Goal: Find specific page/section: Find specific page/section

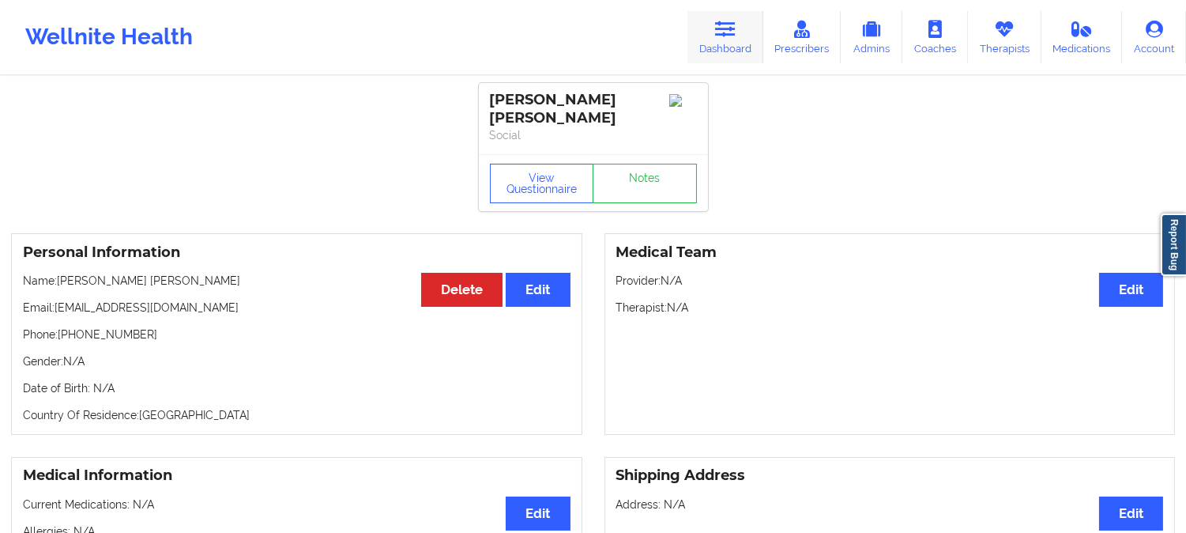
click at [711, 43] on link "Dashboard" at bounding box center [726, 37] width 76 height 52
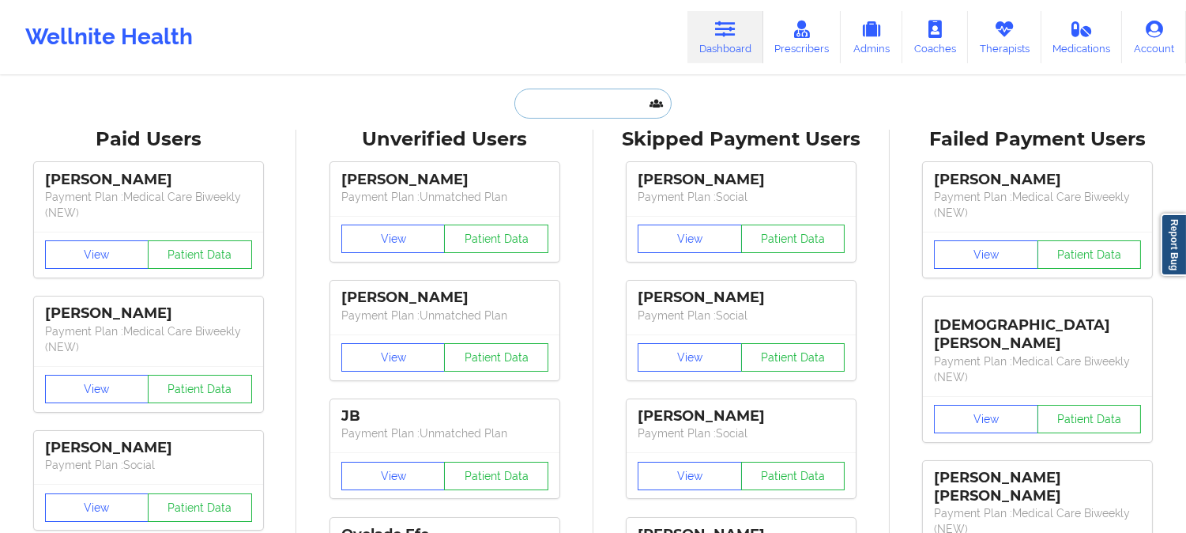
click at [549, 100] on input "text" at bounding box center [592, 104] width 156 height 30
paste input "2. [PERSON_NAME]"
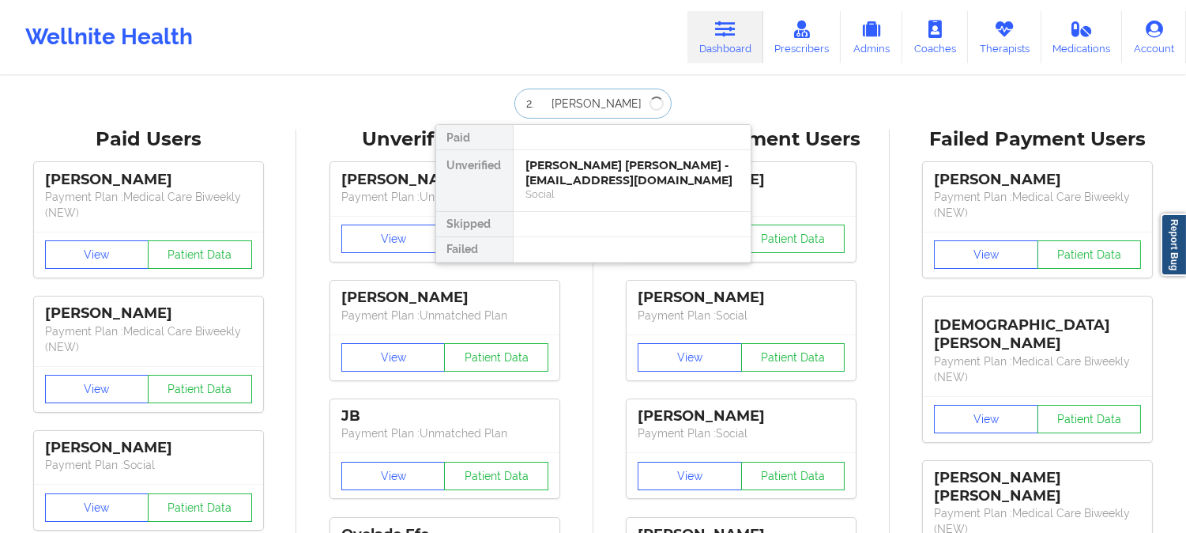
click at [546, 100] on input "2. [PERSON_NAME]" at bounding box center [592, 104] width 156 height 30
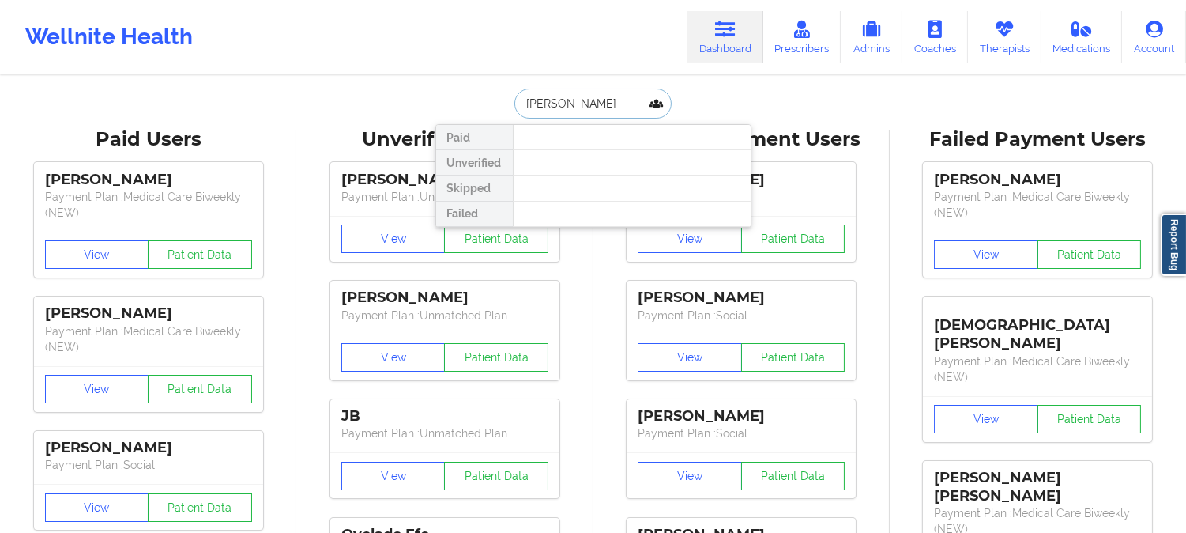
drag, startPoint x: 613, startPoint y: 104, endPoint x: 571, endPoint y: 104, distance: 42.7
click at [571, 104] on input "ROBERT GLAZER" at bounding box center [592, 104] width 156 height 30
type input "ROBERT GLAZER"
click at [616, 100] on input "ROBERT GLAZER" at bounding box center [592, 104] width 156 height 30
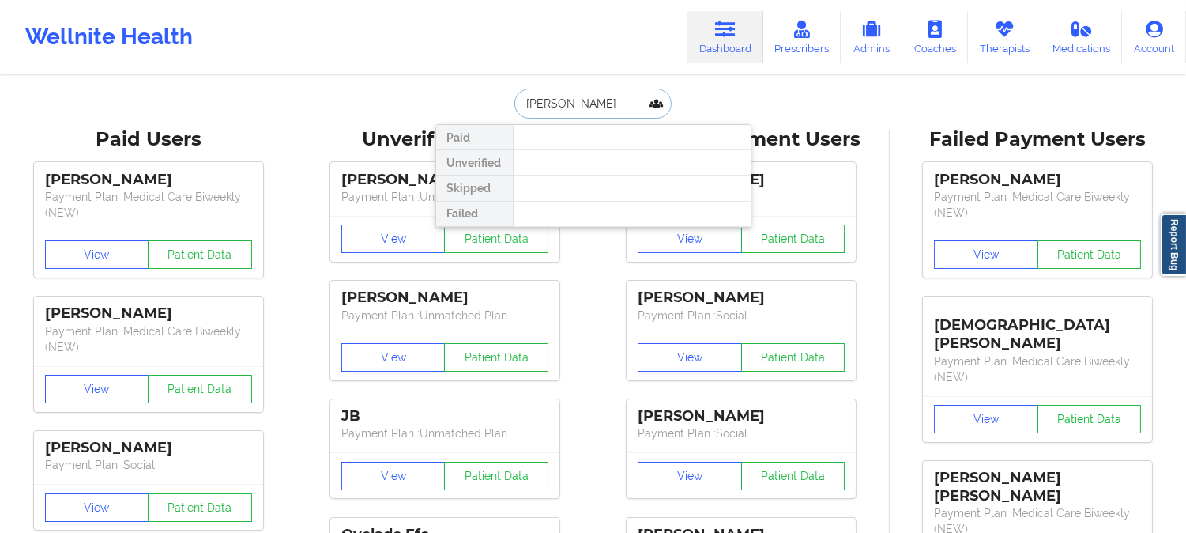
click at [616, 100] on input "ROBERT GLAZER" at bounding box center [592, 104] width 156 height 30
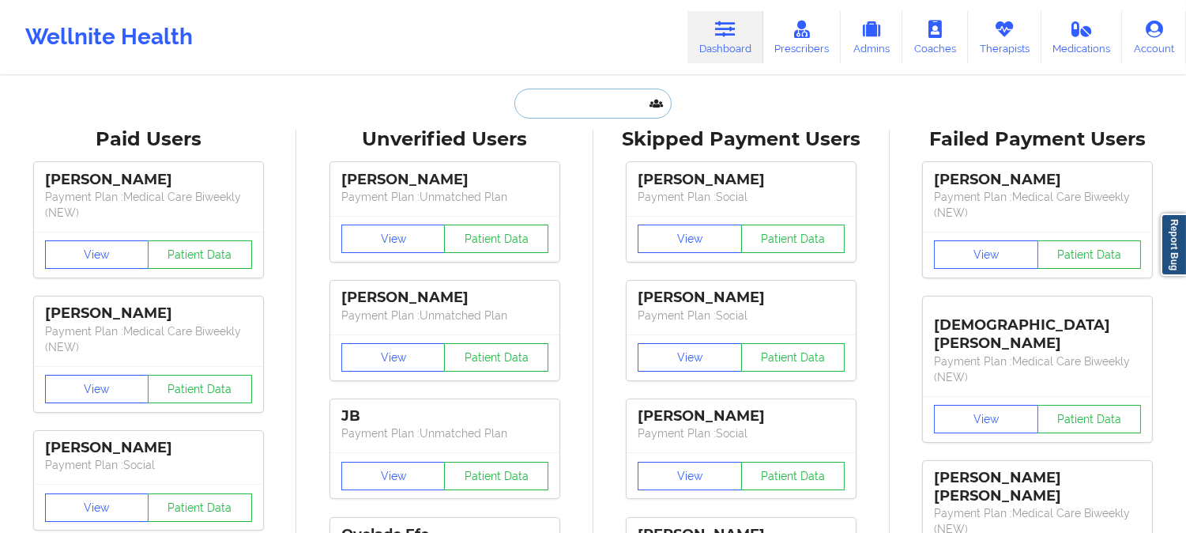
paste input "Kristen Cobb"
type input "Kristen Cobb"
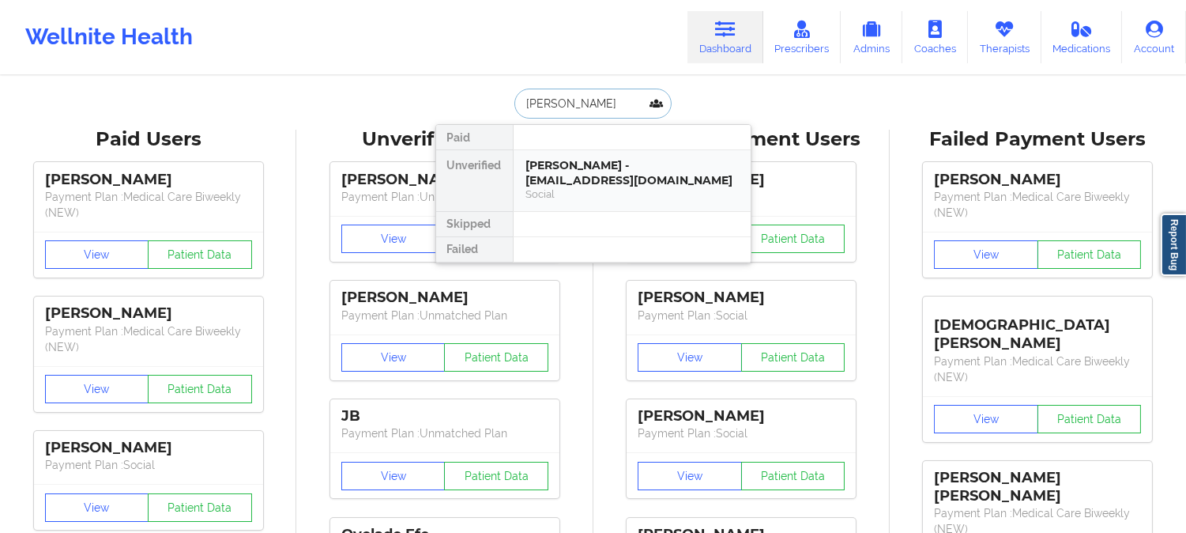
click at [586, 187] on div "Kristen Cobb - kristencobb17@outlook.com" at bounding box center [632, 172] width 212 height 29
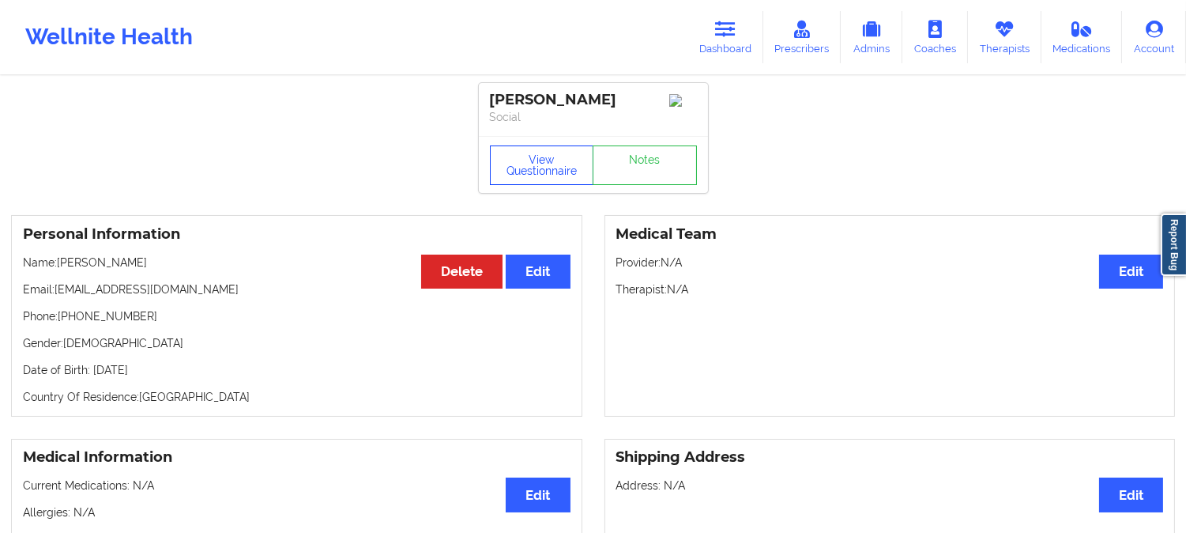
click at [542, 175] on button "View Questionnaire" at bounding box center [542, 165] width 104 height 40
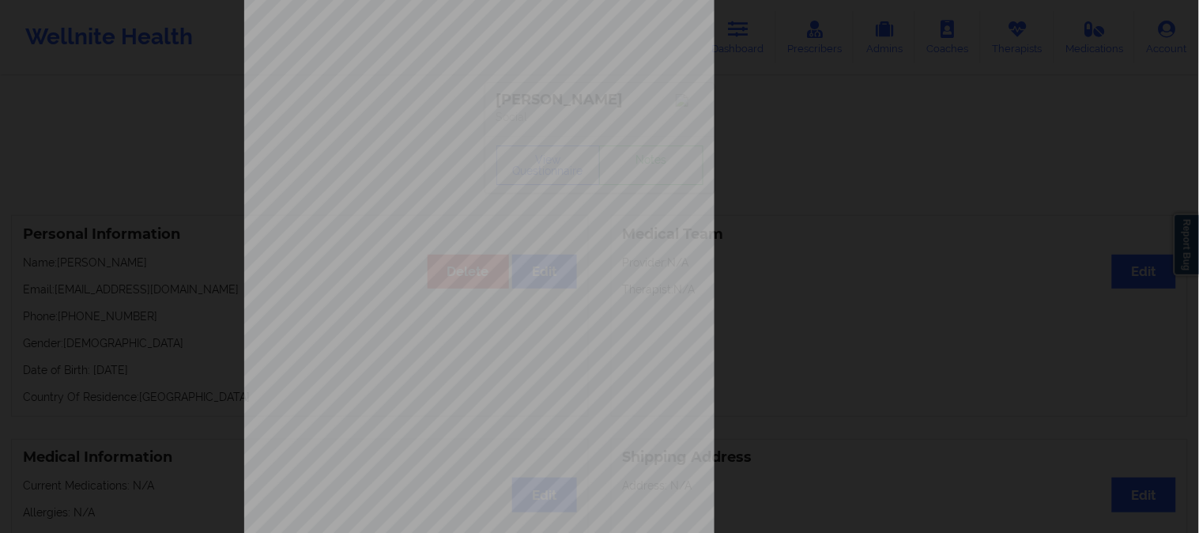
scroll to position [221, 0]
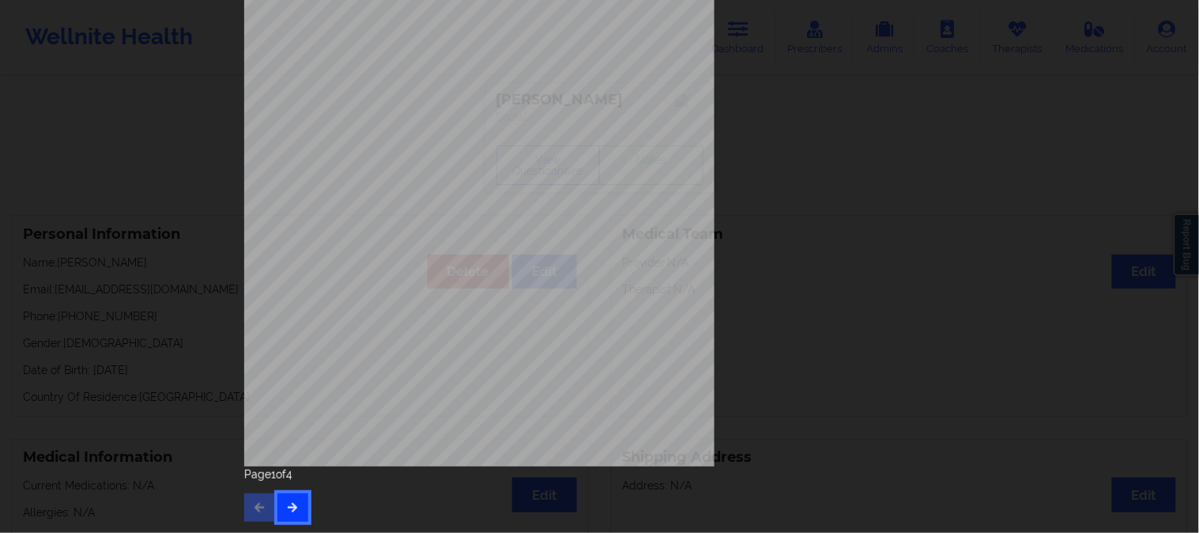
click at [288, 507] on icon "button" at bounding box center [292, 506] width 13 height 9
click at [280, 499] on button "button" at bounding box center [292, 507] width 31 height 28
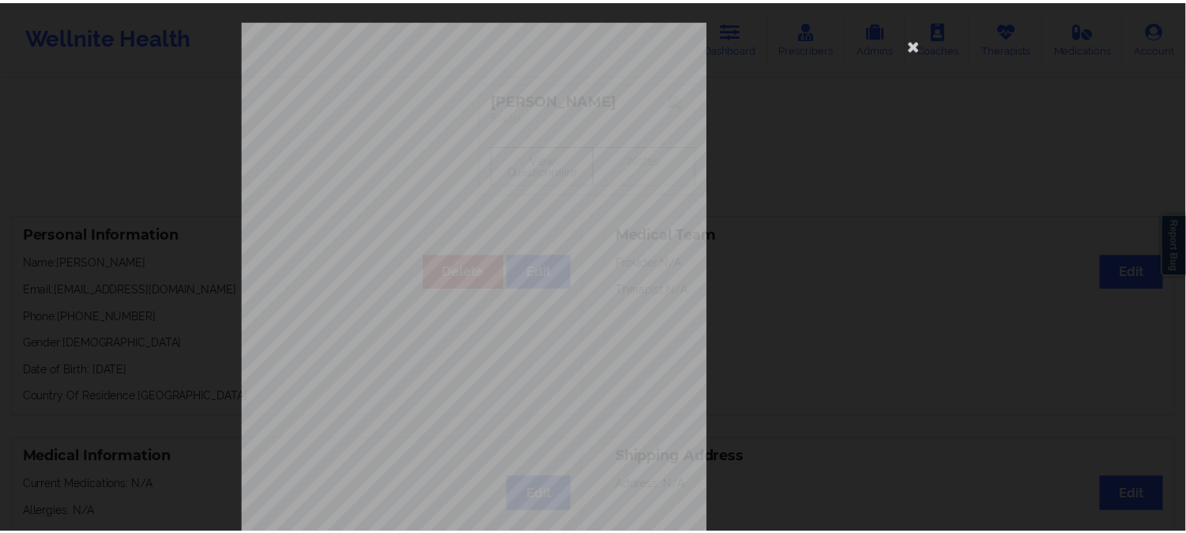
scroll to position [0, 0]
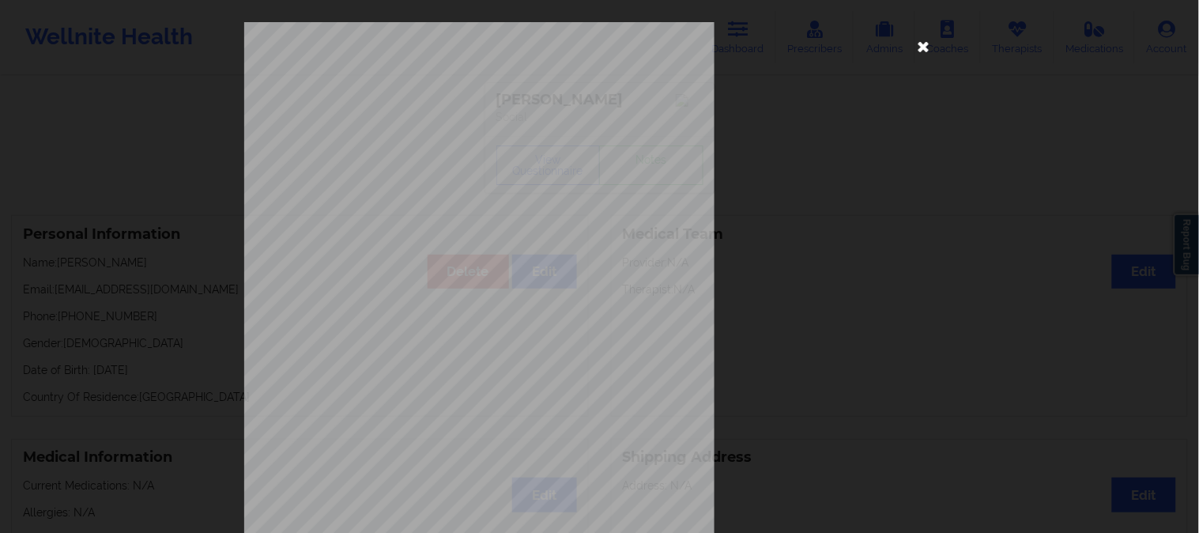
click at [919, 40] on icon at bounding box center [923, 45] width 25 height 25
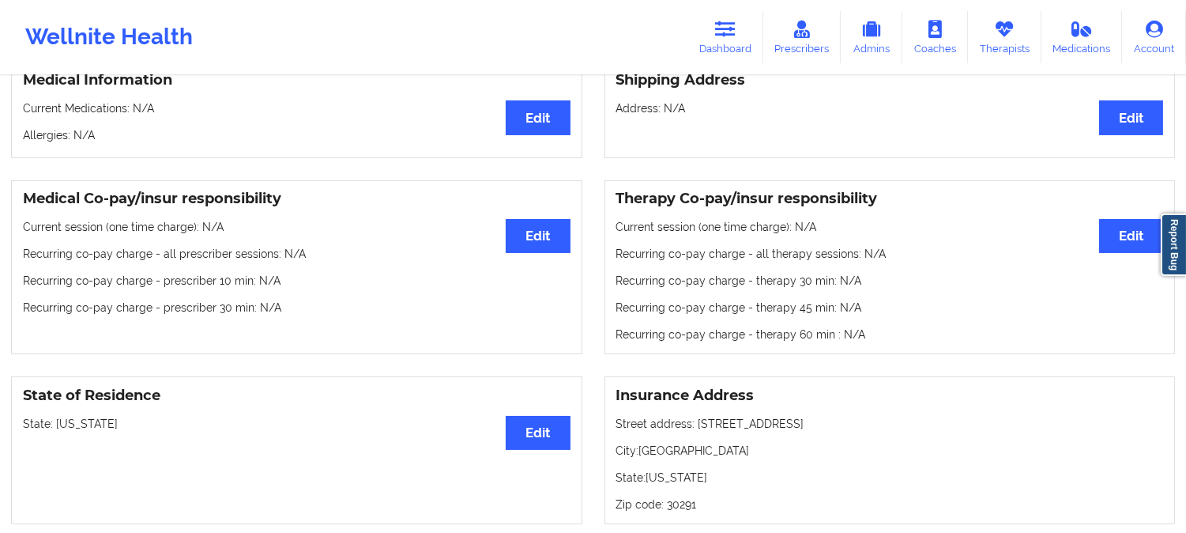
scroll to position [439, 0]
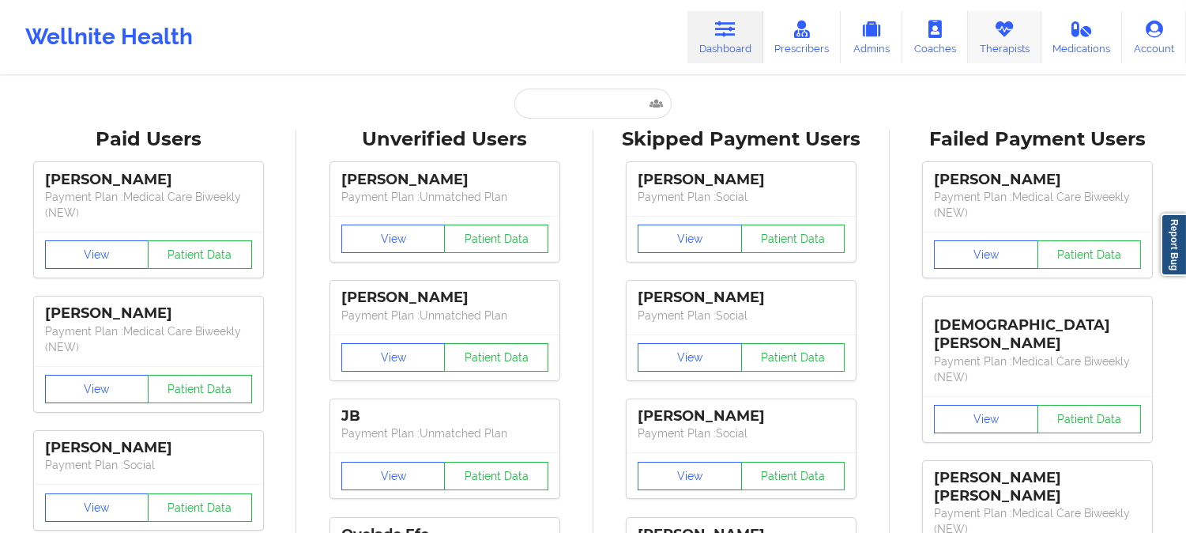
click at [1007, 46] on link "Therapists" at bounding box center [1004, 37] width 73 height 52
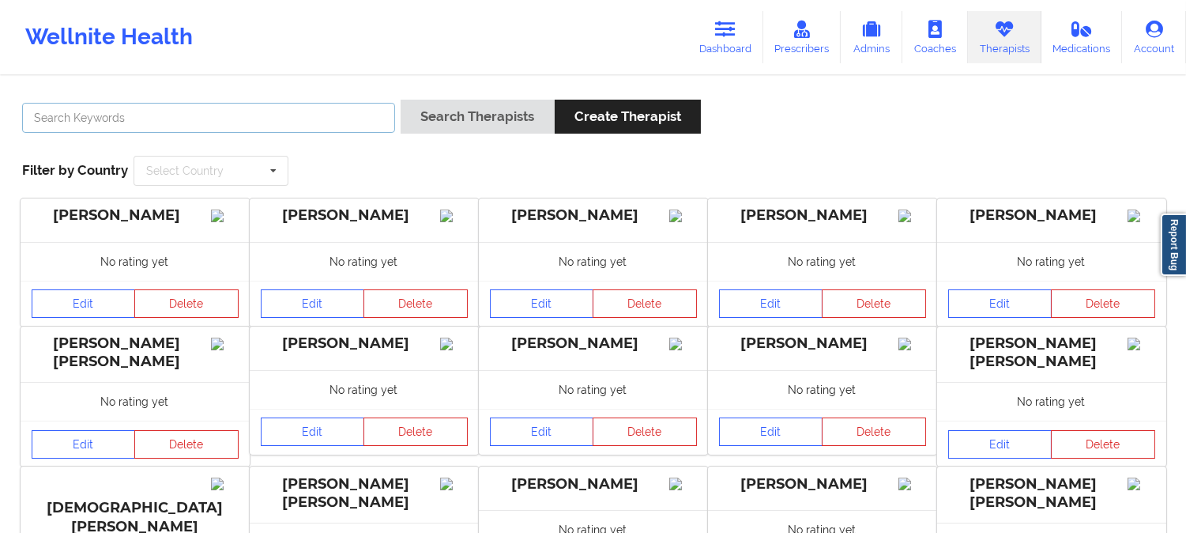
click at [125, 122] on input "text" at bounding box center [208, 118] width 373 height 30
paste input "[PERSON_NAME]"
type input "[PERSON_NAME]"
click at [366, 147] on div "[PERSON_NAME] Search Therapists Create Therapist Filter by Country Select Count…" at bounding box center [593, 143] width 1164 height 108
click at [194, 176] on div "Select Country" at bounding box center [184, 170] width 77 height 11
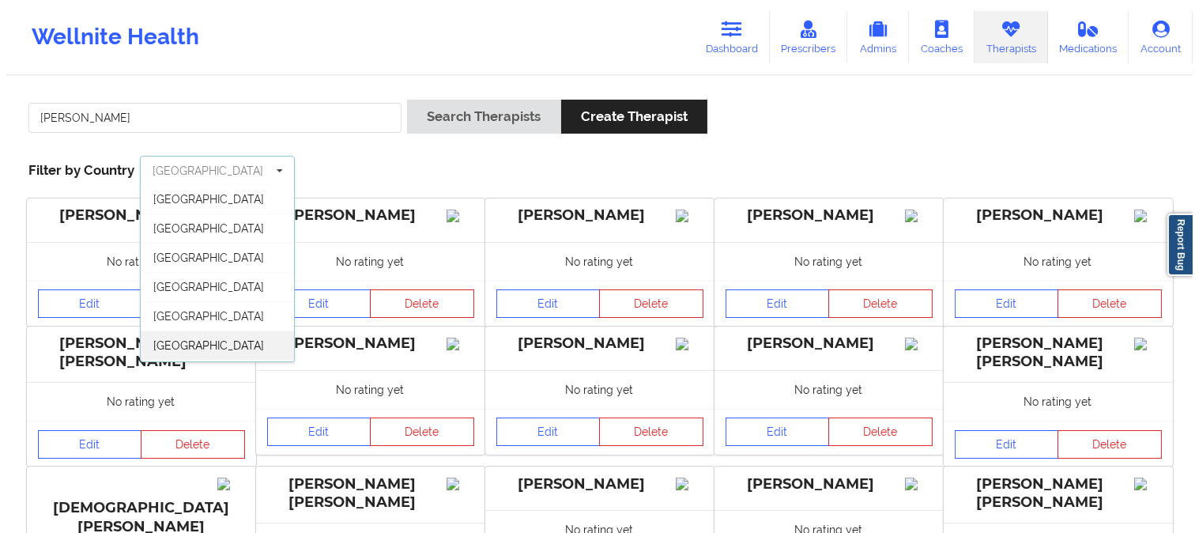
scroll to position [87, 0]
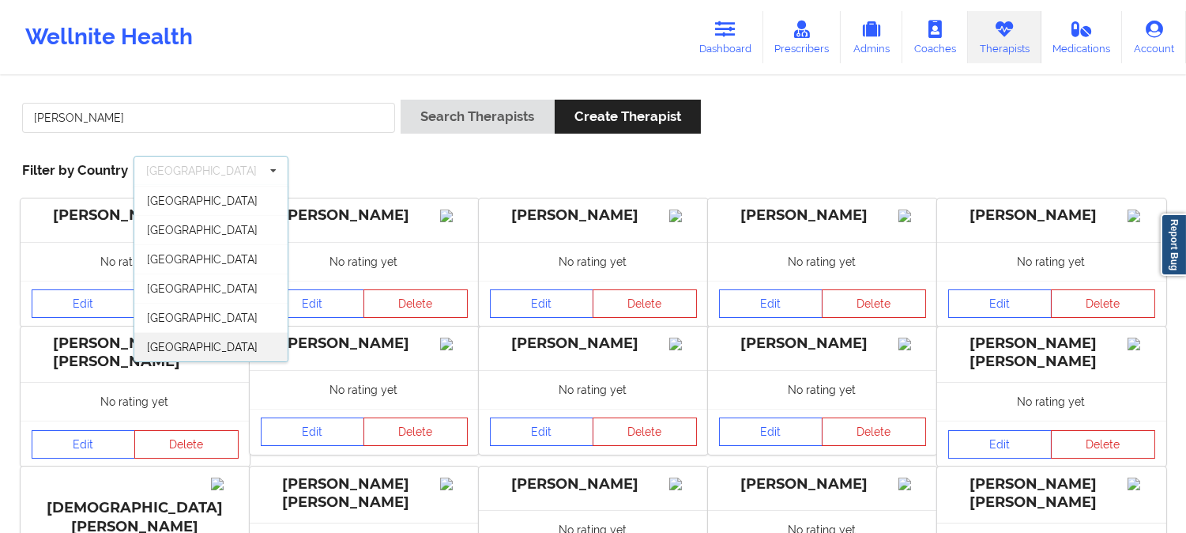
click at [206, 346] on span "[GEOGRAPHIC_DATA]" at bounding box center [202, 347] width 111 height 13
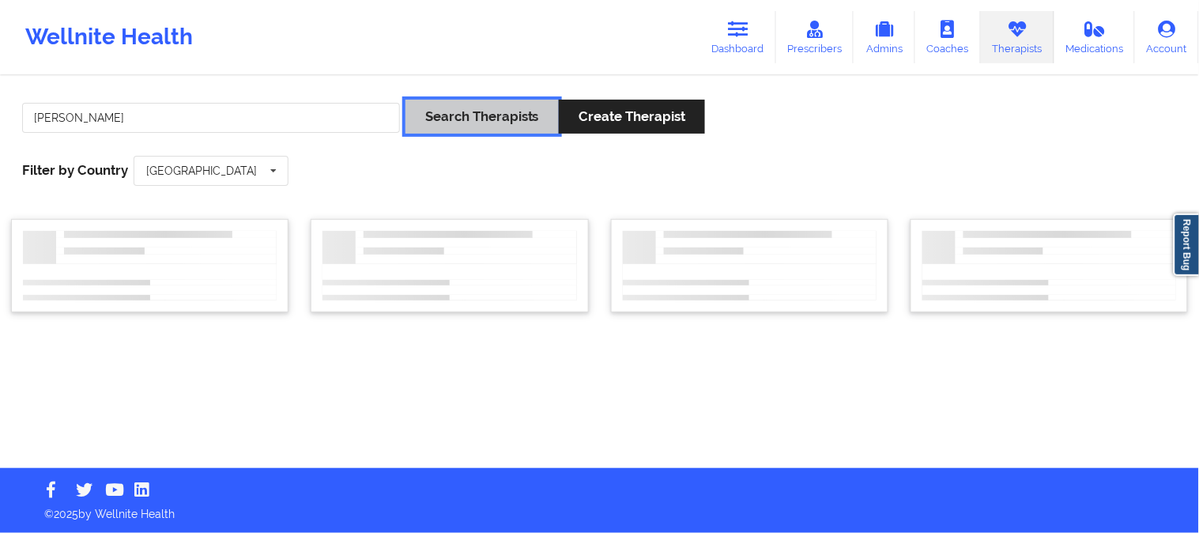
click at [471, 114] on button "Search Therapists" at bounding box center [481, 117] width 153 height 34
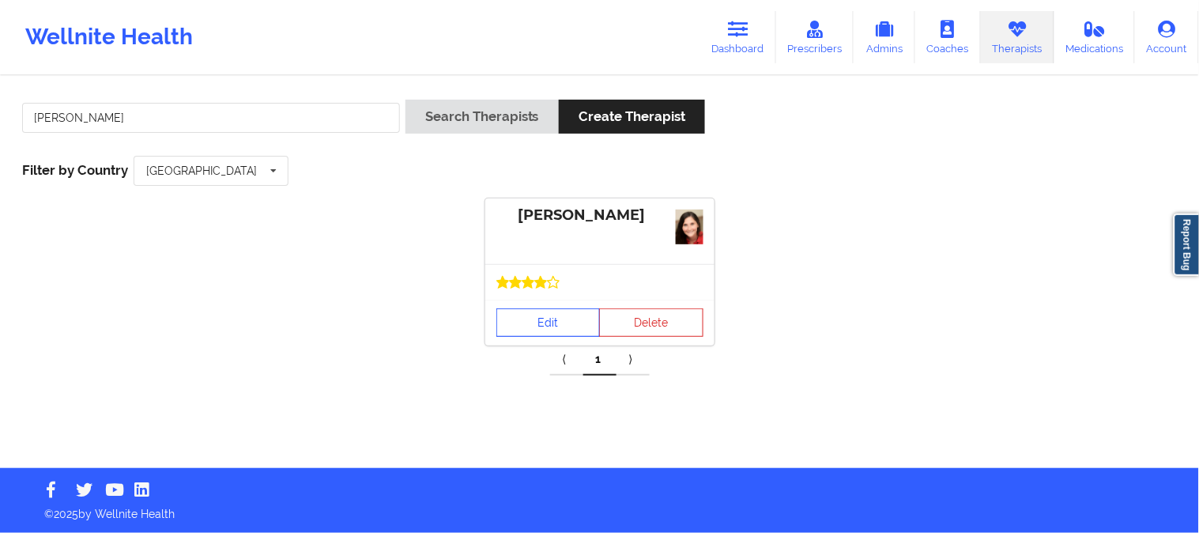
click at [554, 318] on link "Edit" at bounding box center [548, 322] width 104 height 28
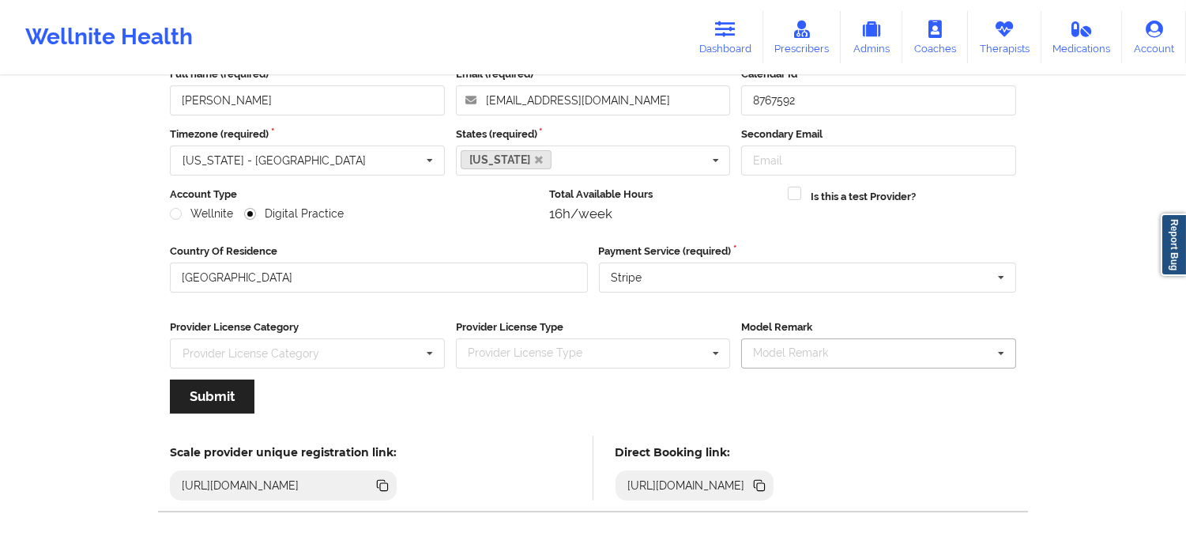
scroll to position [176, 0]
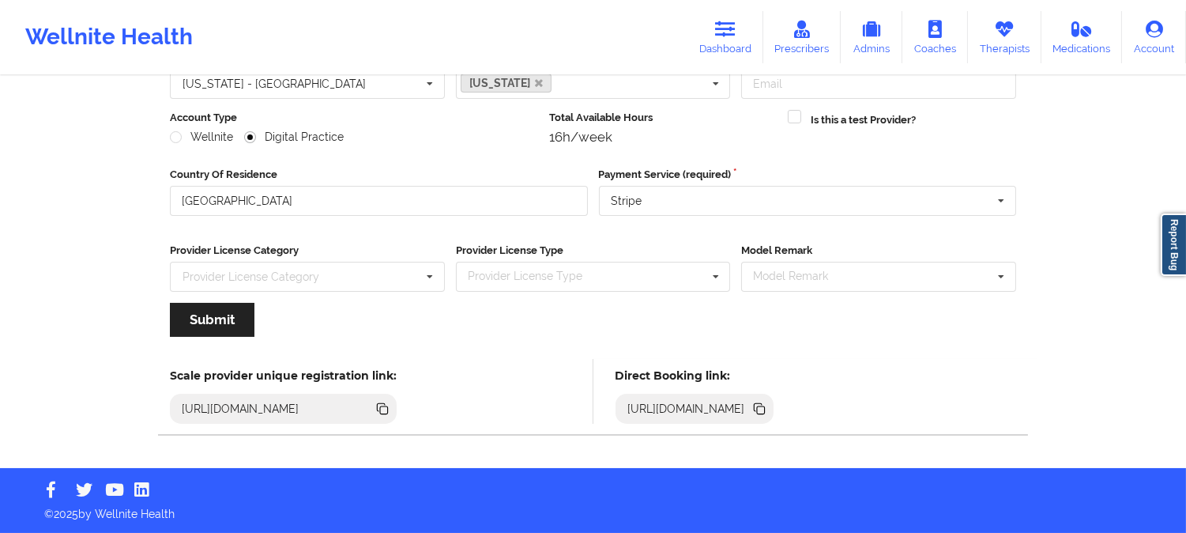
click at [765, 411] on icon at bounding box center [761, 410] width 8 height 8
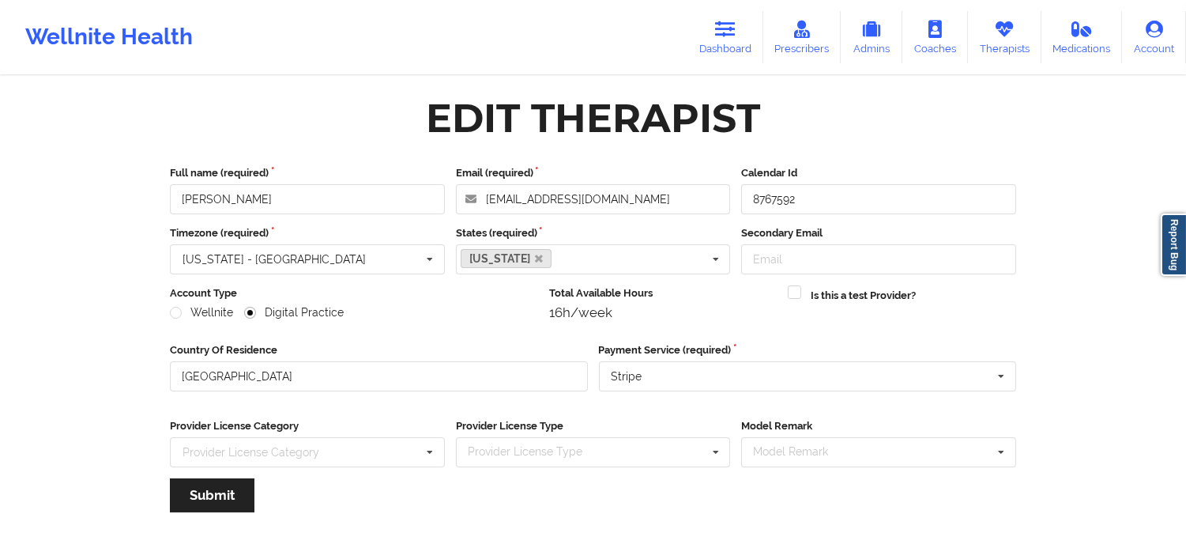
click at [375, 60] on div "Wellnite Health Dashboard Prescribers Admins Coaches Therapists Medications Acc…" at bounding box center [593, 37] width 1186 height 63
click at [1008, 43] on link "Therapists" at bounding box center [1004, 37] width 73 height 52
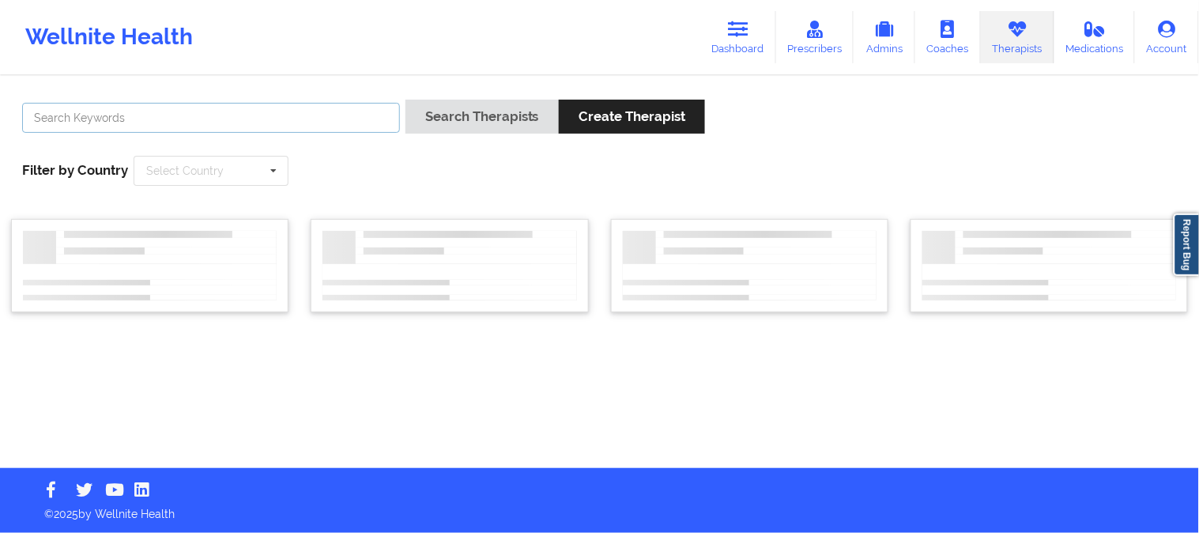
click at [301, 112] on input "text" at bounding box center [211, 118] width 378 height 30
paste input "[PERSON_NAME]"
type input "[PERSON_NAME]"
click at [263, 177] on icon at bounding box center [274, 170] width 24 height 29
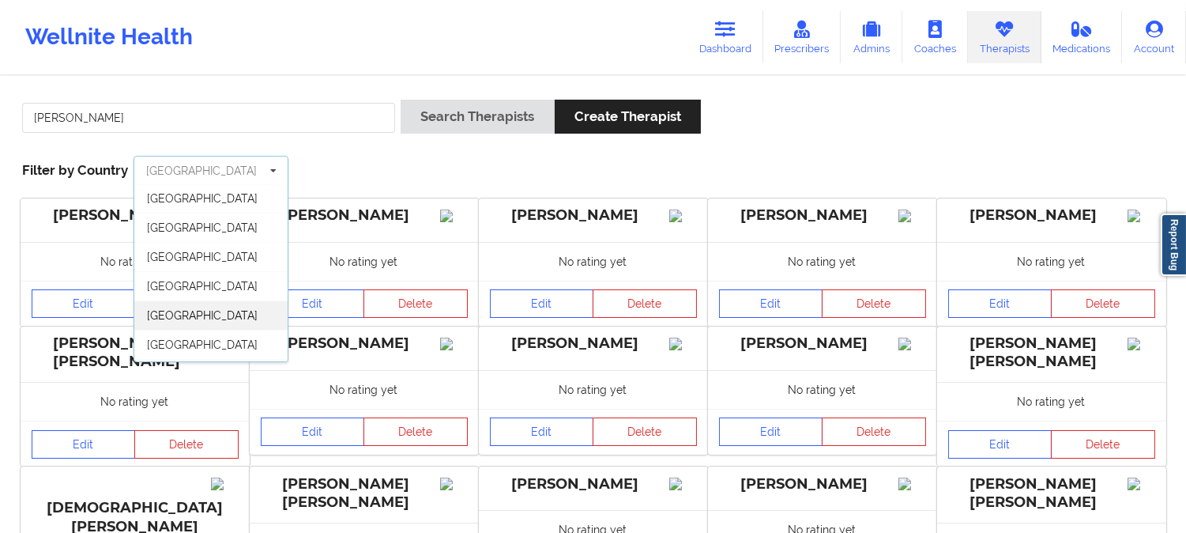
scroll to position [87, 0]
click at [202, 348] on span "[GEOGRAPHIC_DATA]" at bounding box center [202, 347] width 111 height 13
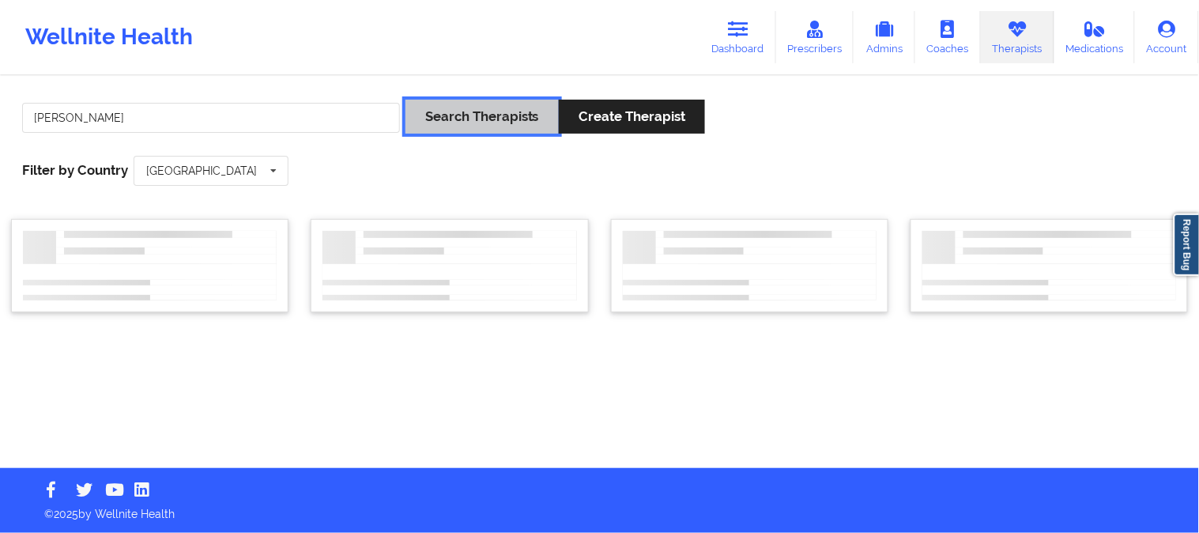
click at [514, 124] on button "Search Therapists" at bounding box center [481, 117] width 153 height 34
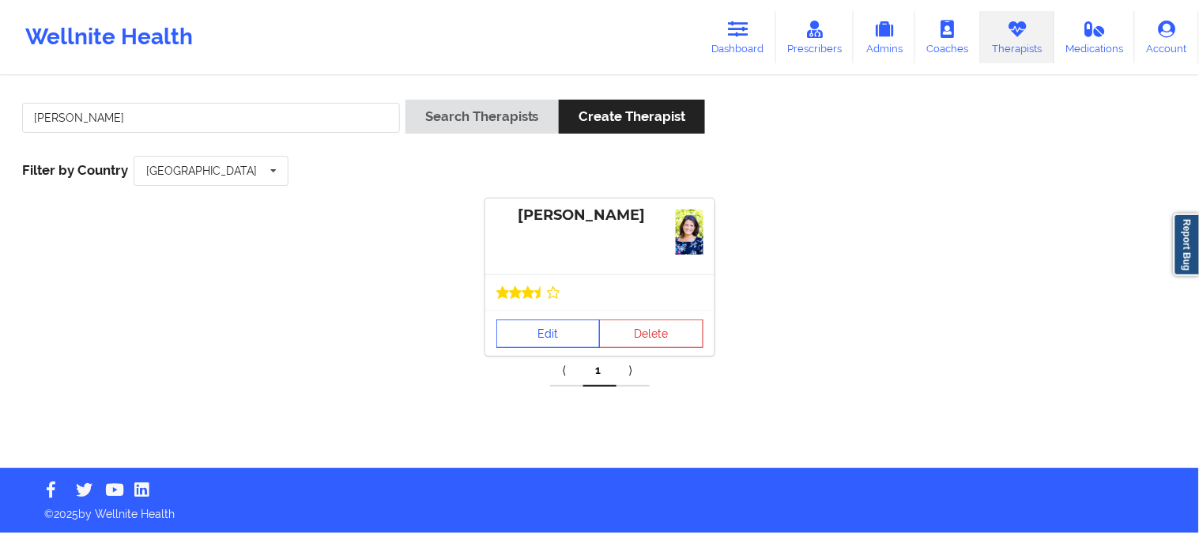
click at [569, 336] on link "Edit" at bounding box center [548, 333] width 104 height 28
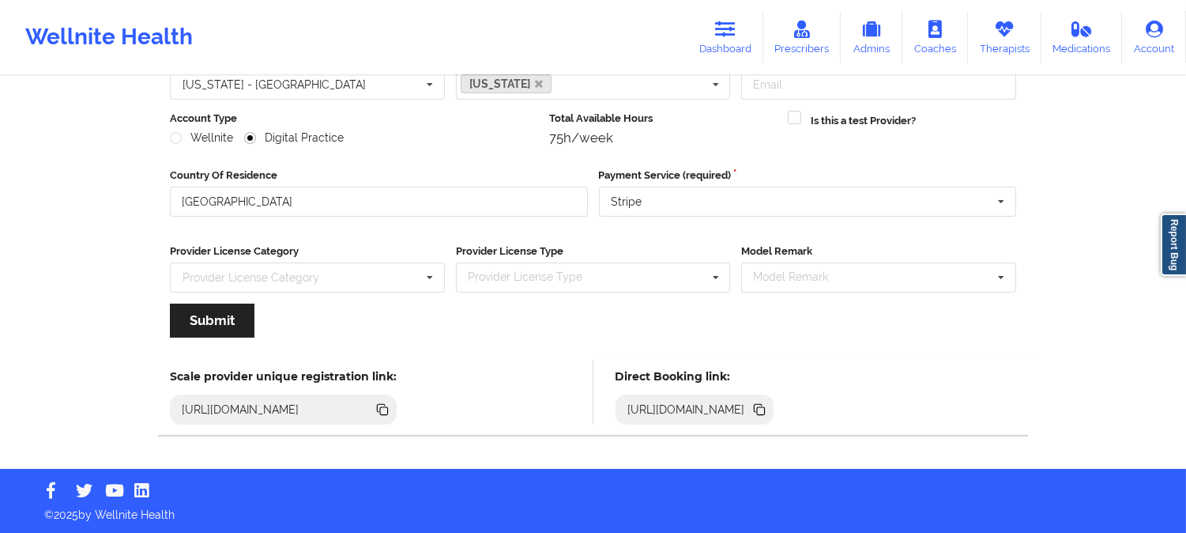
scroll to position [176, 0]
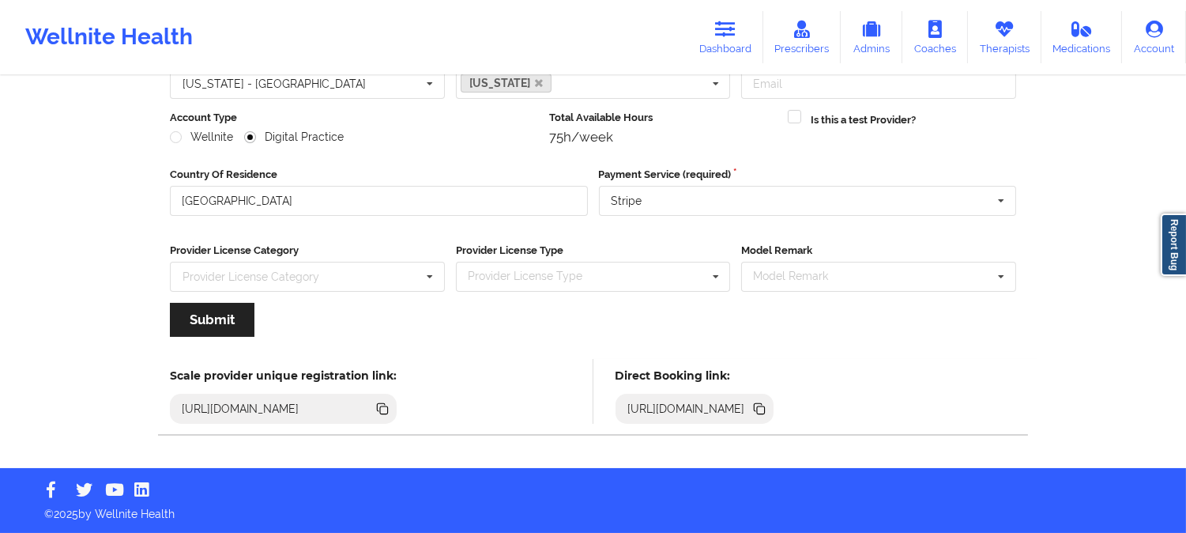
click at [765, 407] on icon at bounding box center [761, 410] width 8 height 8
